Goal: Navigation & Orientation: Find specific page/section

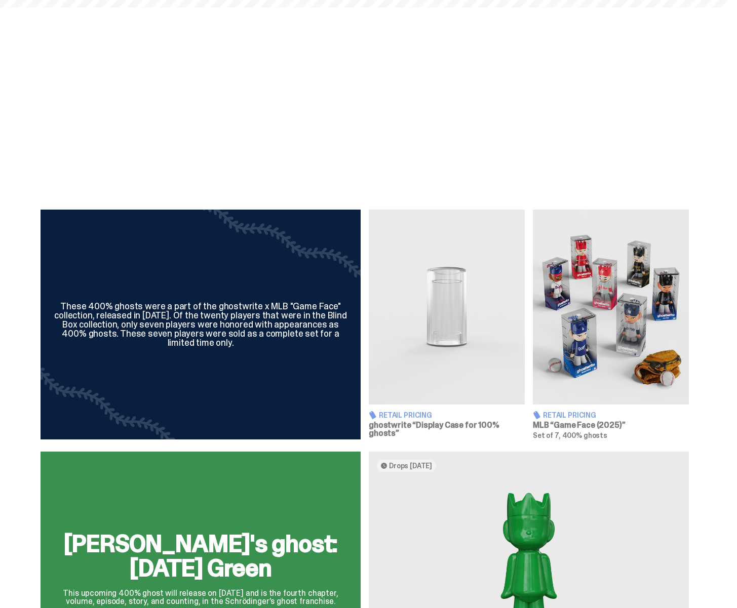
scroll to position [400, 0]
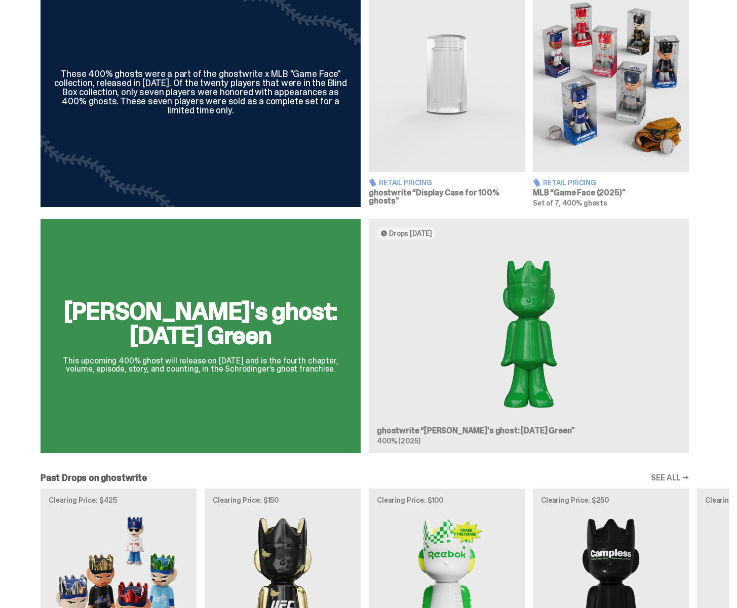
click at [469, 316] on div "[PERSON_NAME]'s ghost: [DATE] Green This upcoming 400% ghost will release on [D…" at bounding box center [365, 340] width 730 height 242
click at [475, 308] on div "[PERSON_NAME]'s ghost: [DATE] Green This upcoming 400% ghost will release on [D…" at bounding box center [365, 340] width 730 height 242
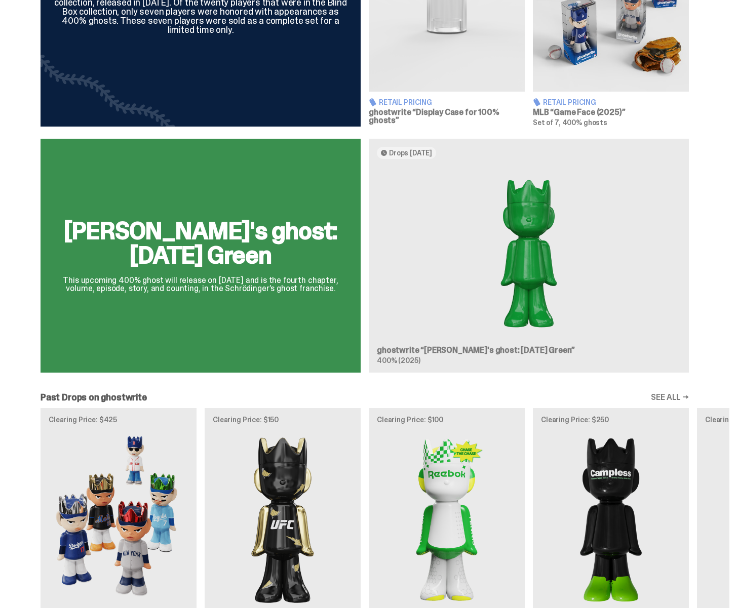
scroll to position [528, 0]
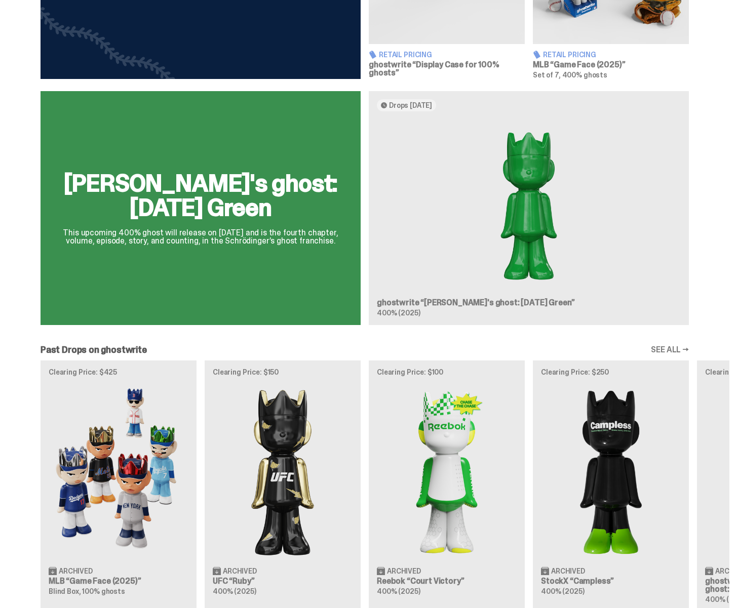
click at [294, 413] on div "Clearing Price: $425 Archived MLB “Game Face (2025)” Blind Box, 100% ghosts Cle…" at bounding box center [365, 486] width 730 height 251
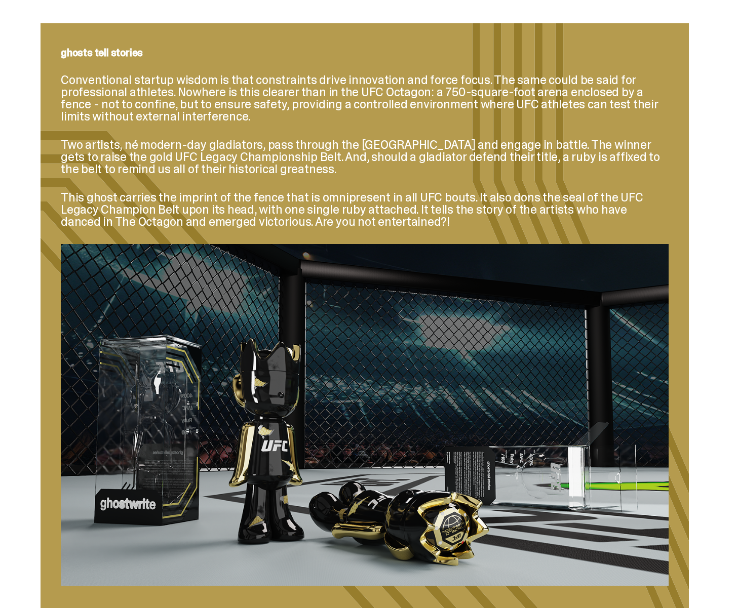
scroll to position [1346, 0]
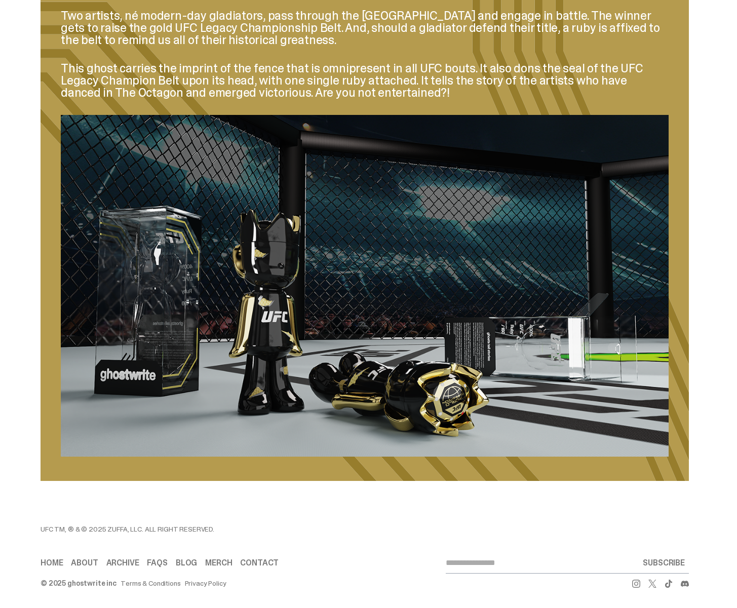
click at [638, 586] on icon at bounding box center [636, 584] width 8 height 8
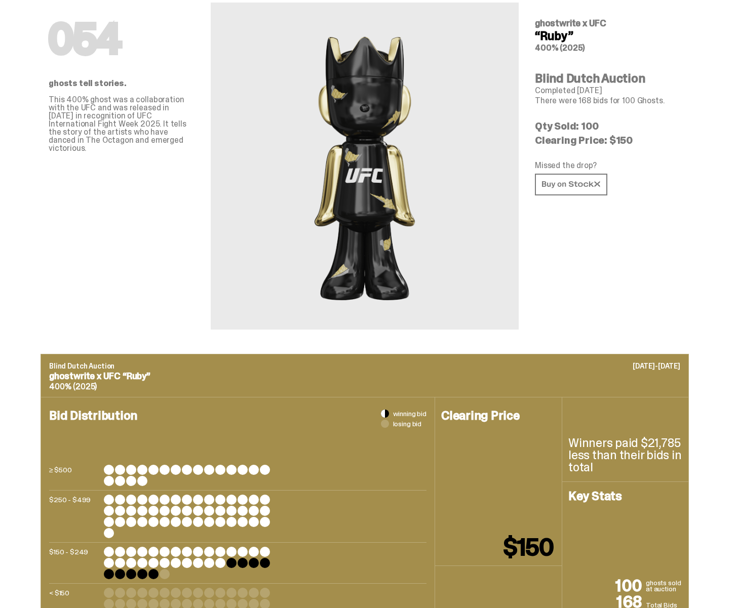
scroll to position [0, 0]
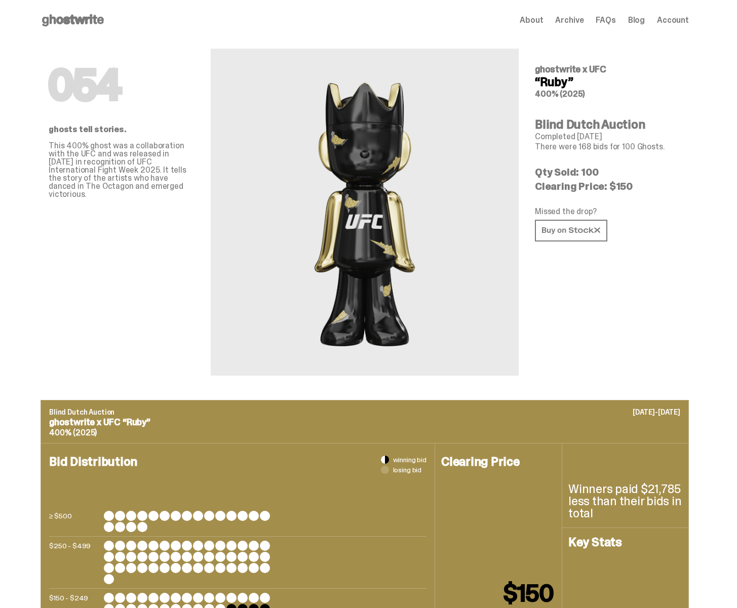
click at [83, 23] on use at bounding box center [73, 20] width 62 height 12
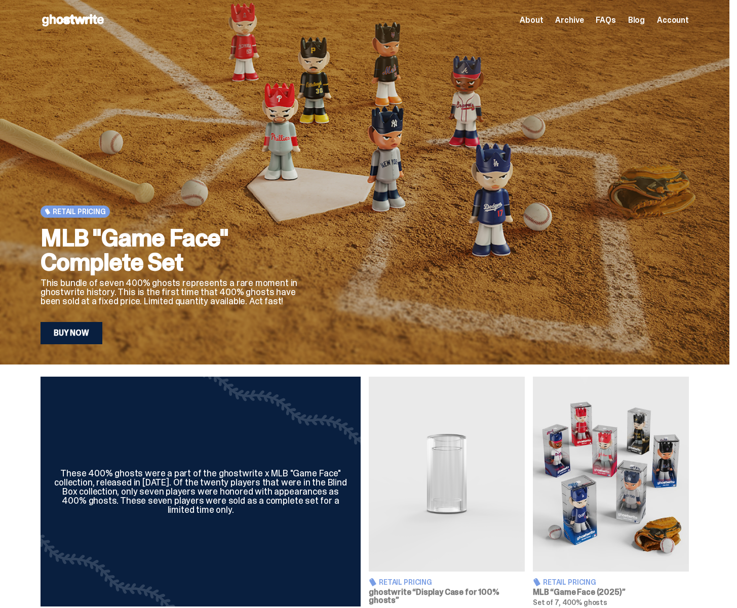
click at [553, 19] on div "About Archive FAQs Blog Account" at bounding box center [604, 20] width 169 height 12
click at [543, 19] on span "About" at bounding box center [531, 20] width 23 height 8
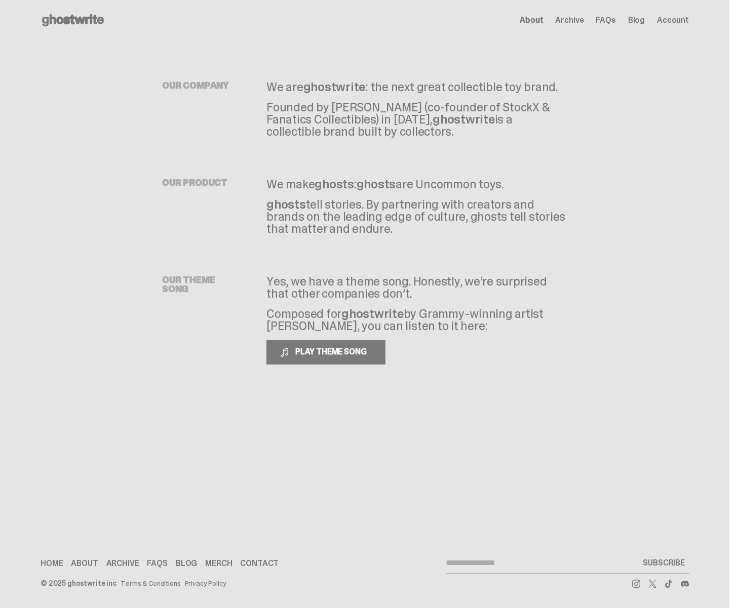
click at [162, 561] on link "FAQs" at bounding box center [157, 564] width 20 height 8
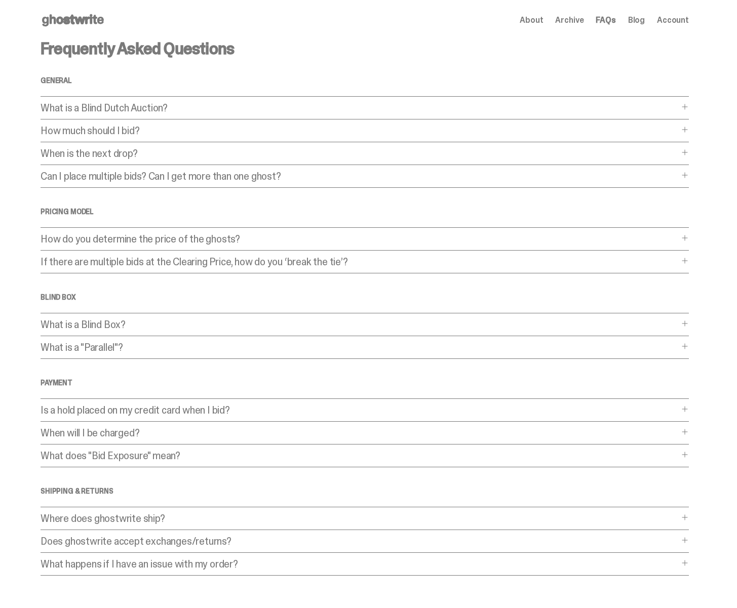
scroll to position [49, 0]
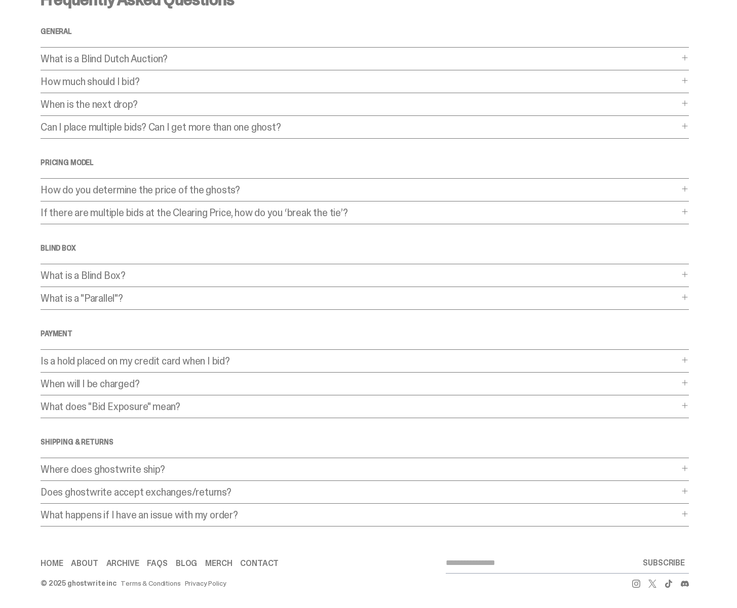
click at [192, 563] on link "Blog" at bounding box center [186, 564] width 21 height 8
